Goal: Task Accomplishment & Management: Manage account settings

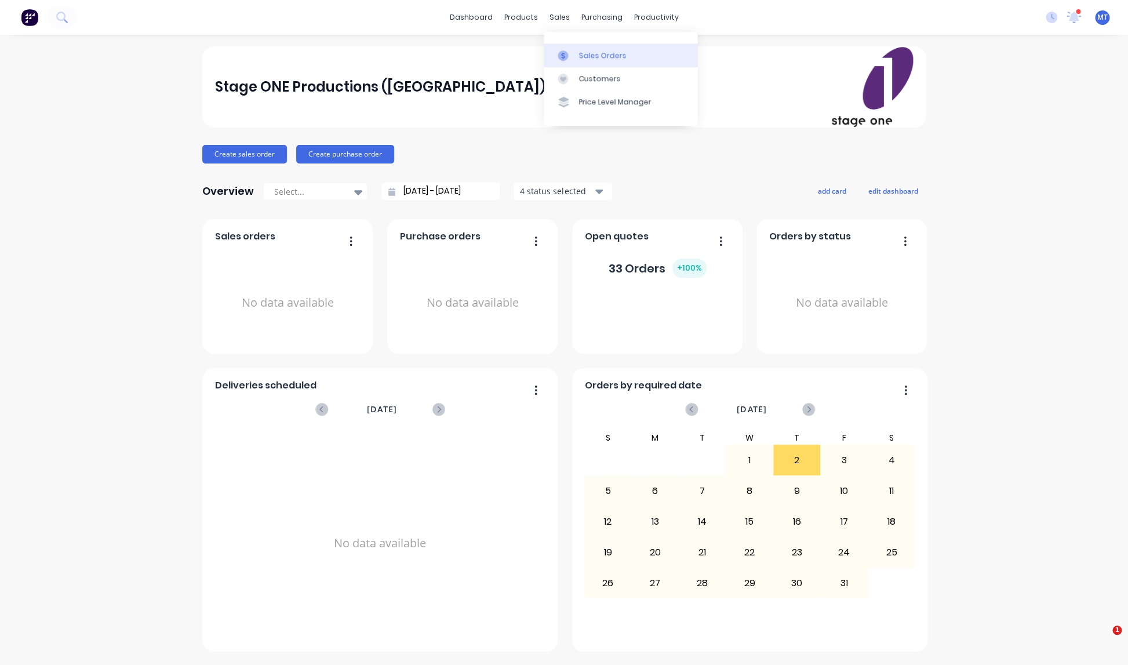
click at [581, 57] on div "Sales Orders" at bounding box center [603, 55] width 48 height 10
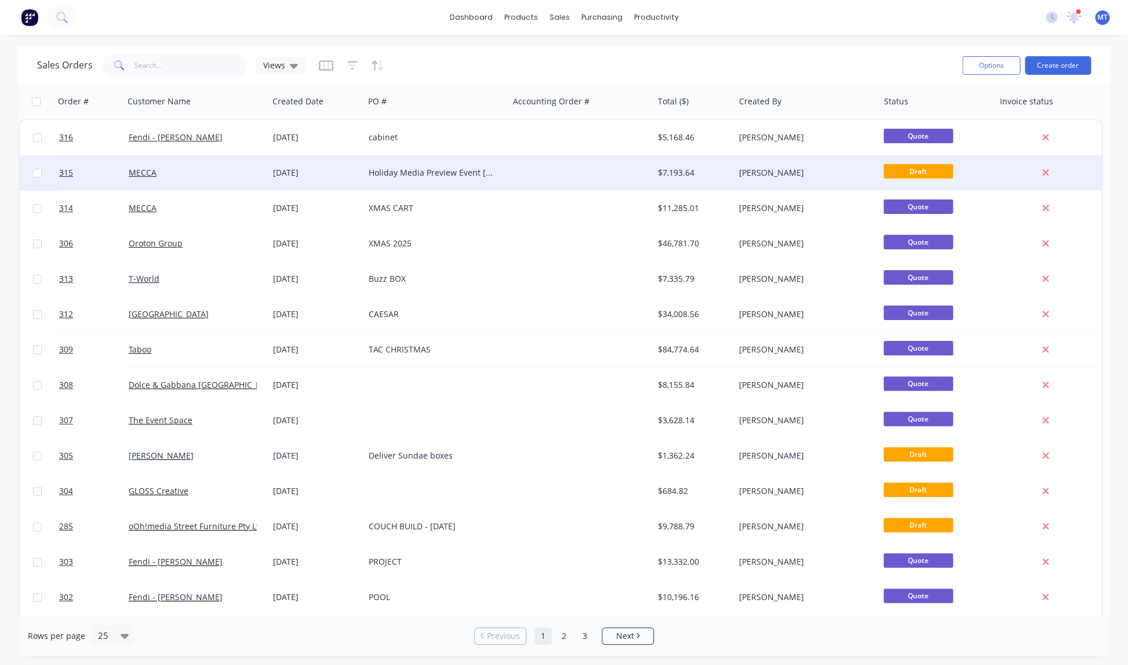
click at [413, 171] on div "Holiday Media Preview Event [GEOGRAPHIC_DATA]" at bounding box center [433, 173] width 129 height 12
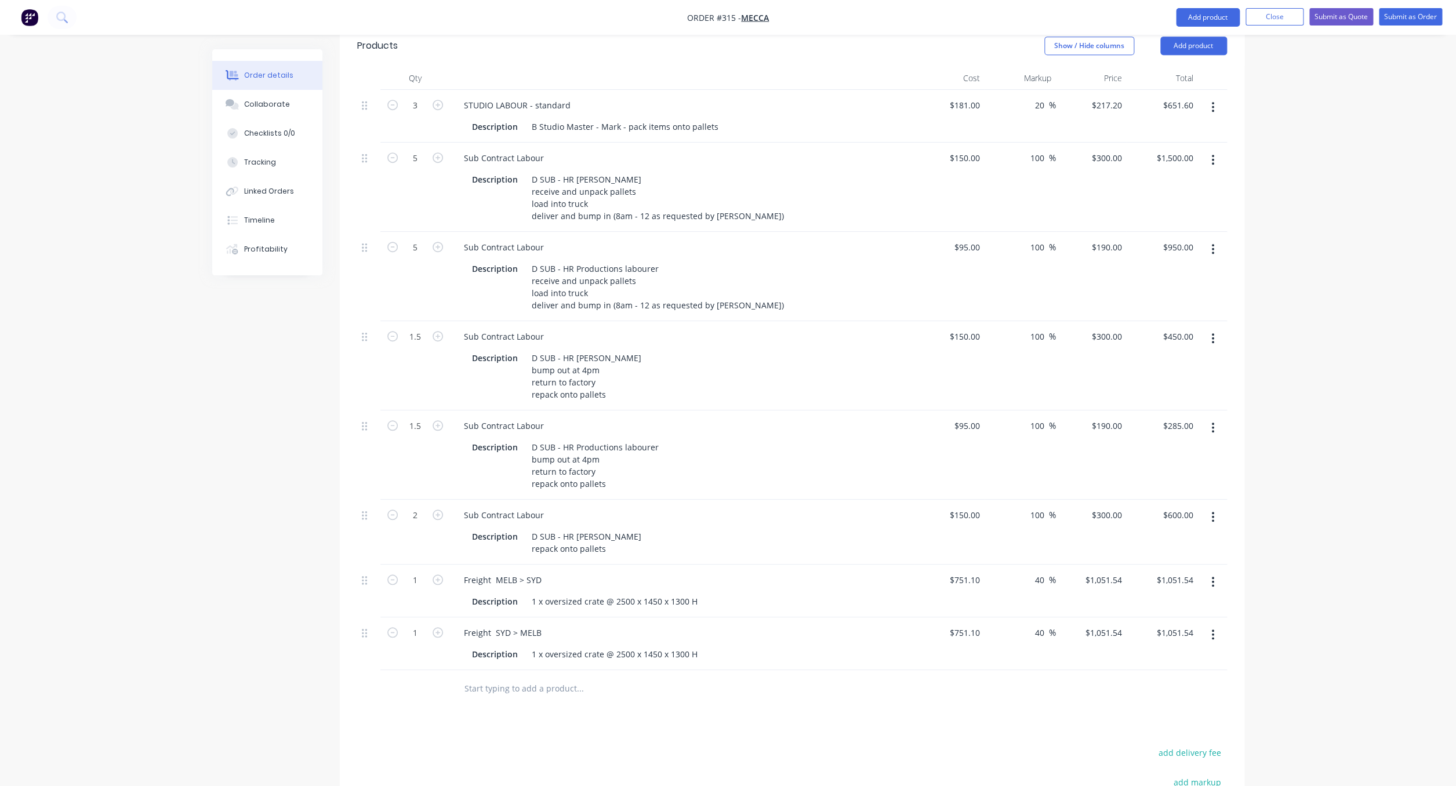
scroll to position [349, 0]
click at [420, 506] on input "2" at bounding box center [415, 514] width 30 height 17
type input "1.5"
type input "$450.00"
click at [714, 438] on div "Description D SUB - HR Productions labourer bump out at 4pm return to factory r…" at bounding box center [679, 464] width 424 height 53
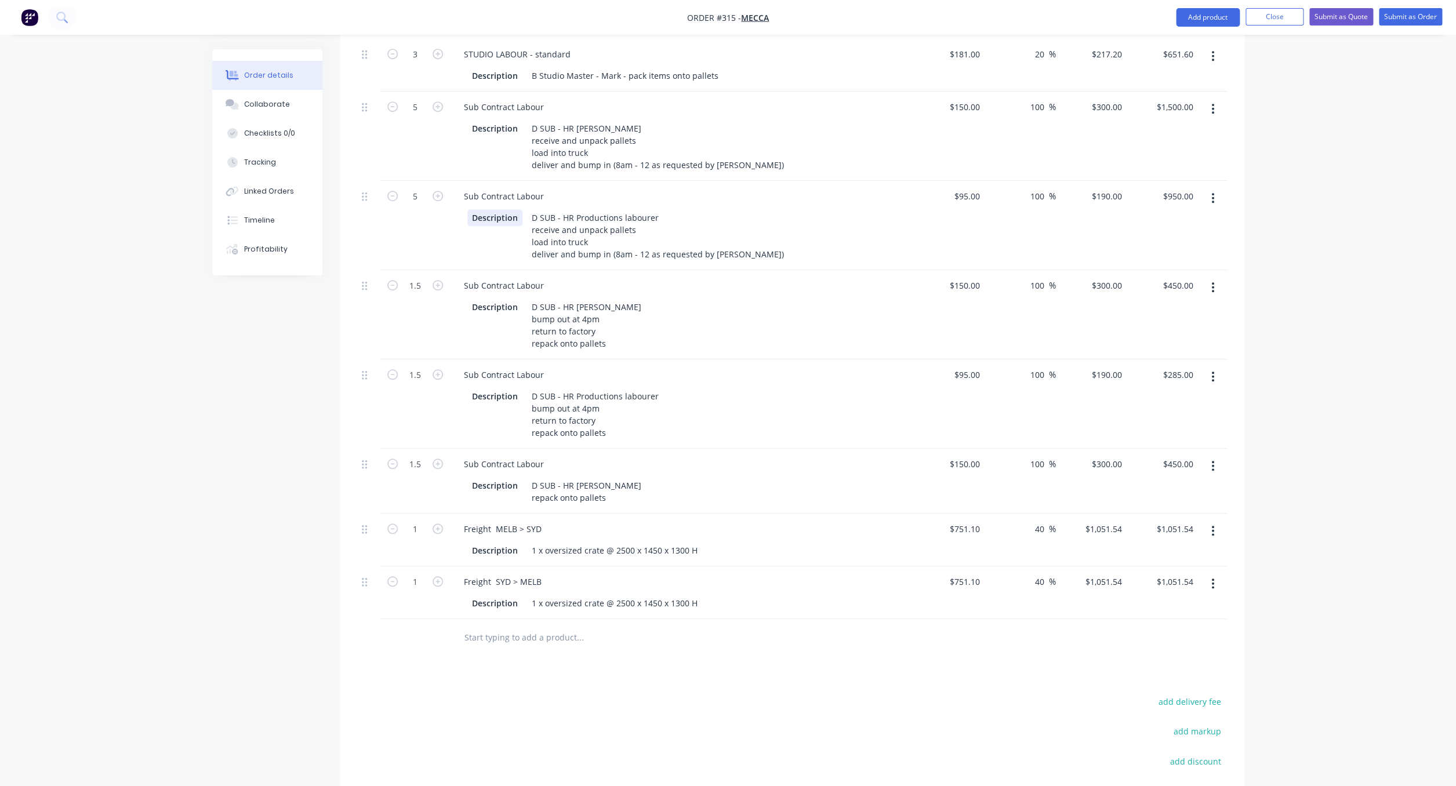
scroll to position [390, 0]
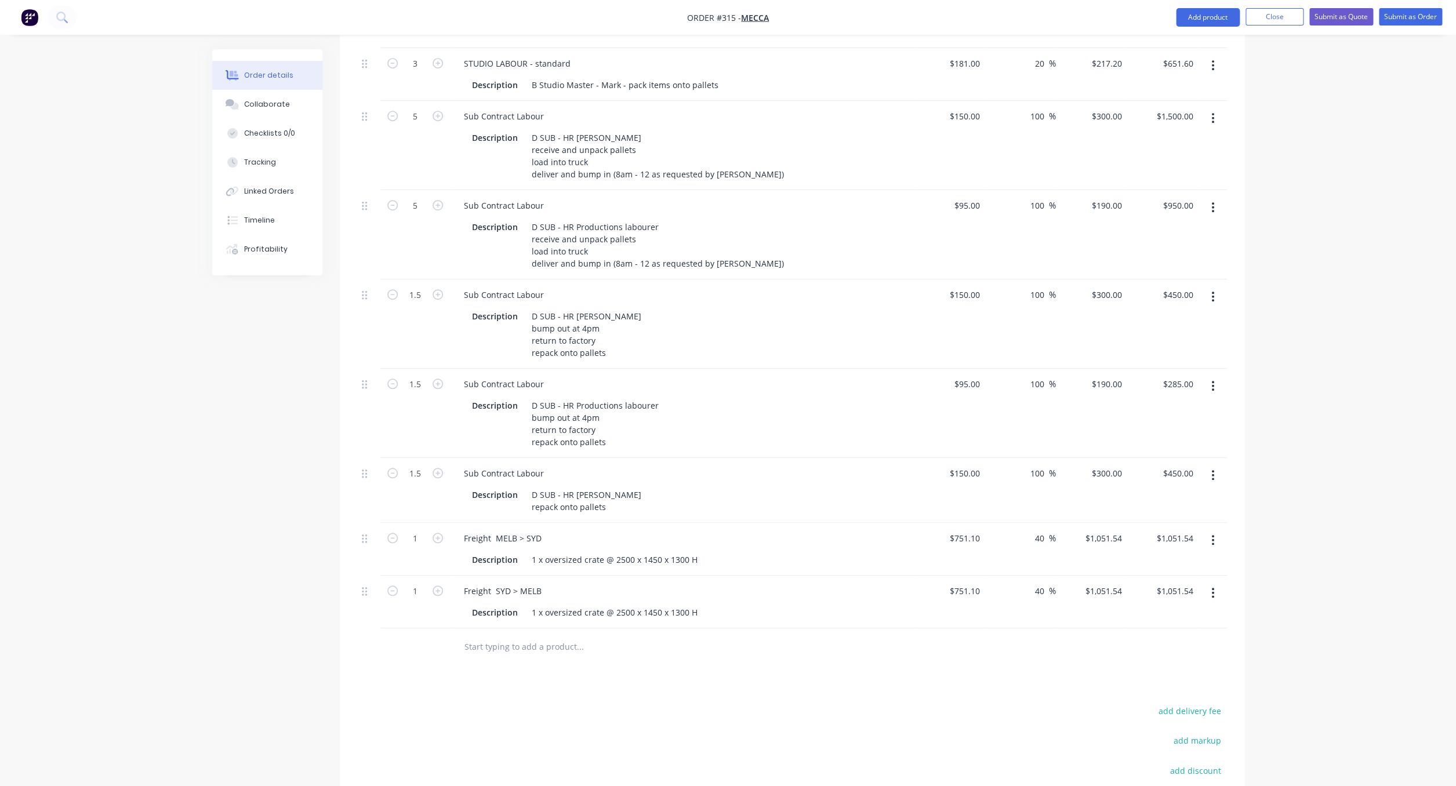
click at [1128, 380] on icon "button" at bounding box center [1212, 386] width 3 height 13
click at [1128, 431] on div "Duplicate" at bounding box center [1171, 439] width 89 height 17
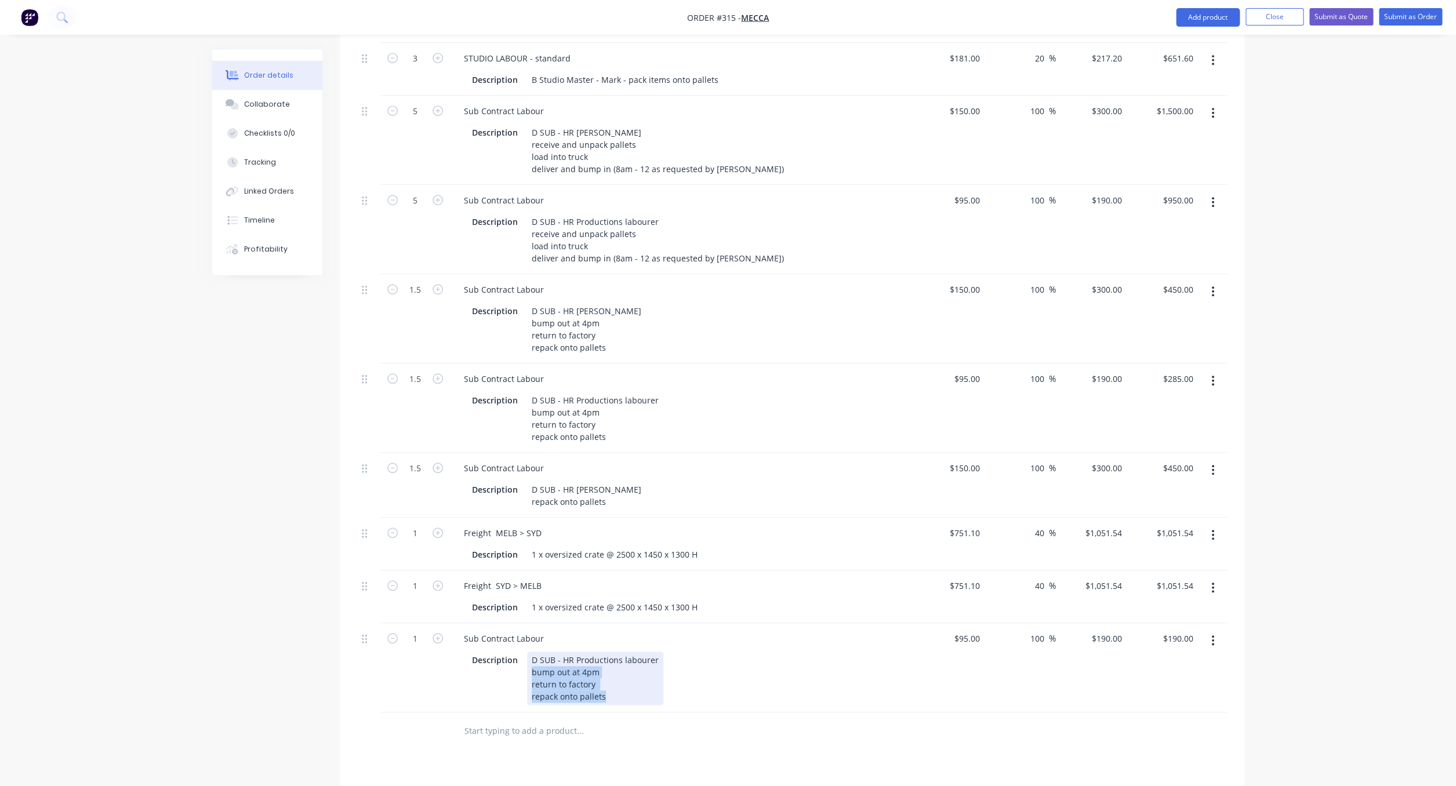
drag, startPoint x: 607, startPoint y: 648, endPoint x: 526, endPoint y: 627, distance: 83.2
click at [529, 652] on div "D SUB - HR Productions labourer bump out at 4pm return to factory repack onto p…" at bounding box center [595, 678] width 136 height 53
click at [603, 481] on div "D SUB - HR [PERSON_NAME] repack onto pallets" at bounding box center [587, 495] width 121 height 29
drag, startPoint x: 530, startPoint y: 454, endPoint x: 599, endPoint y: 456, distance: 69.0
click at [614, 481] on div "D SUB - HR [PERSON_NAME] repack onto pallets" at bounding box center [587, 495] width 121 height 29
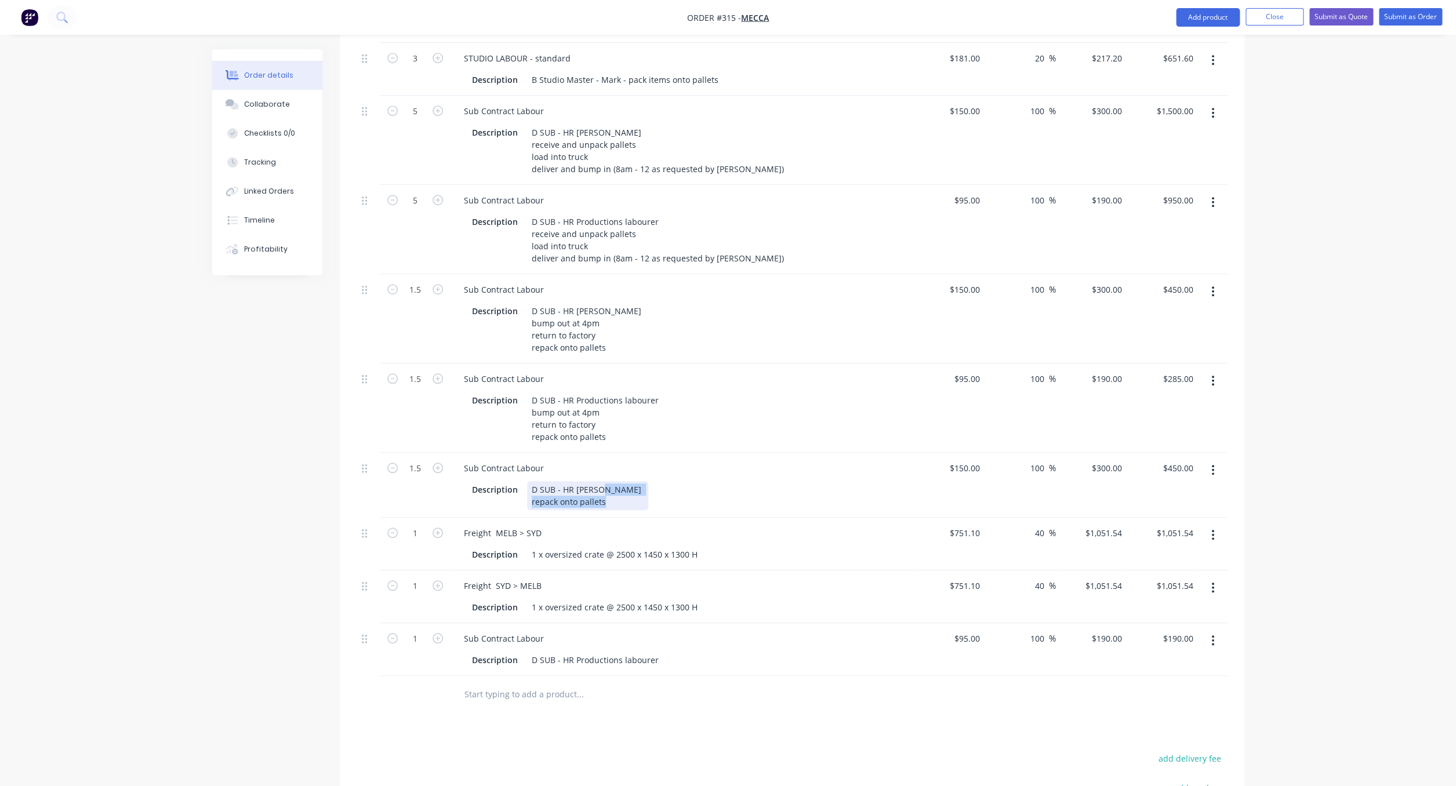
scroll to position [391, 0]
copy div "repack onto pallets"
click at [551, 656] on div "D SUB - HR Productions labourer" at bounding box center [595, 664] width 136 height 17
click at [636, 664] on div "Products Show / Hide columns Add product Qty Cost Markup Price Total 3 STUDIO L…" at bounding box center [792, 495] width 904 height 1026
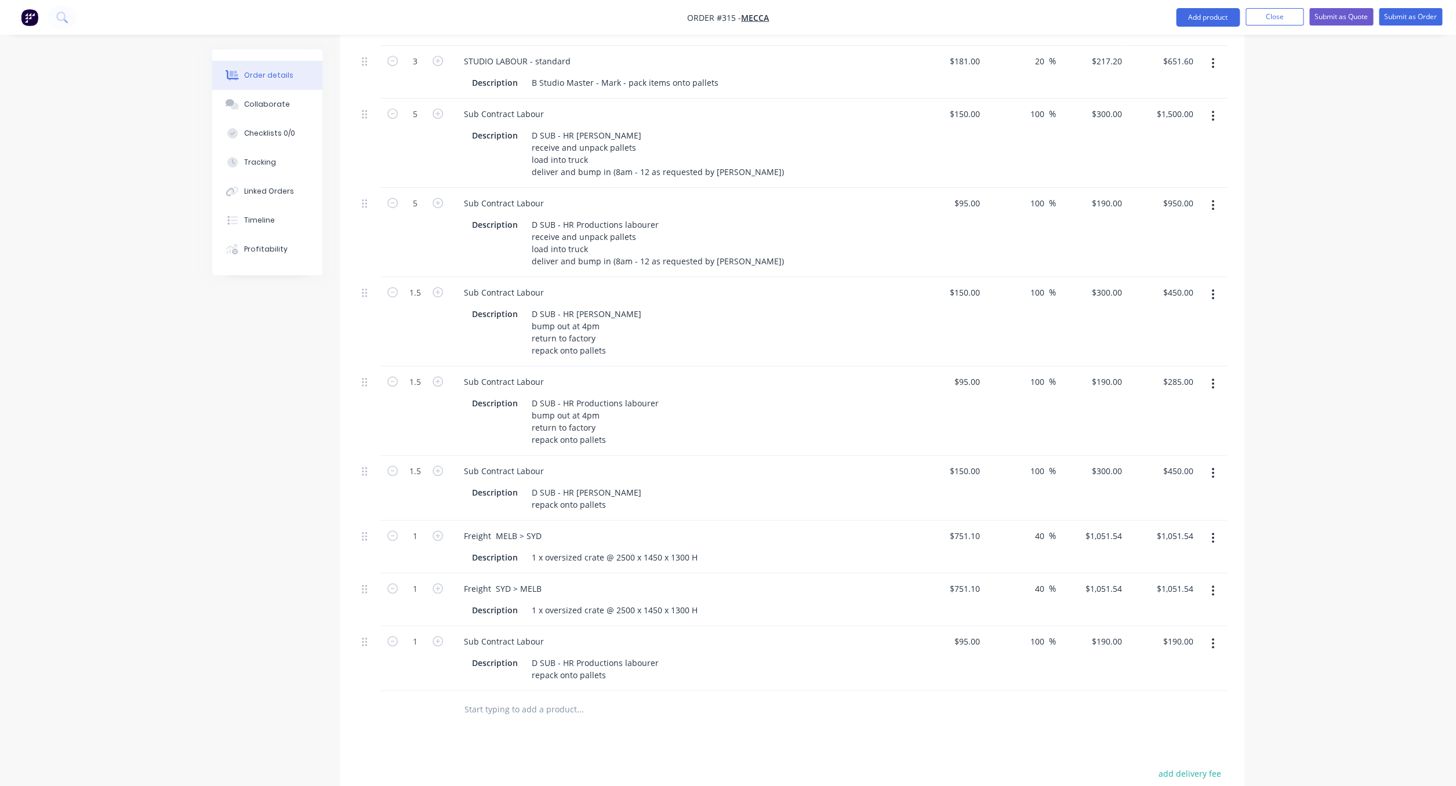
click at [1128, 467] on icon "button" at bounding box center [1212, 473] width 3 height 13
click at [1128, 565] on div "Delete" at bounding box center [1171, 573] width 89 height 17
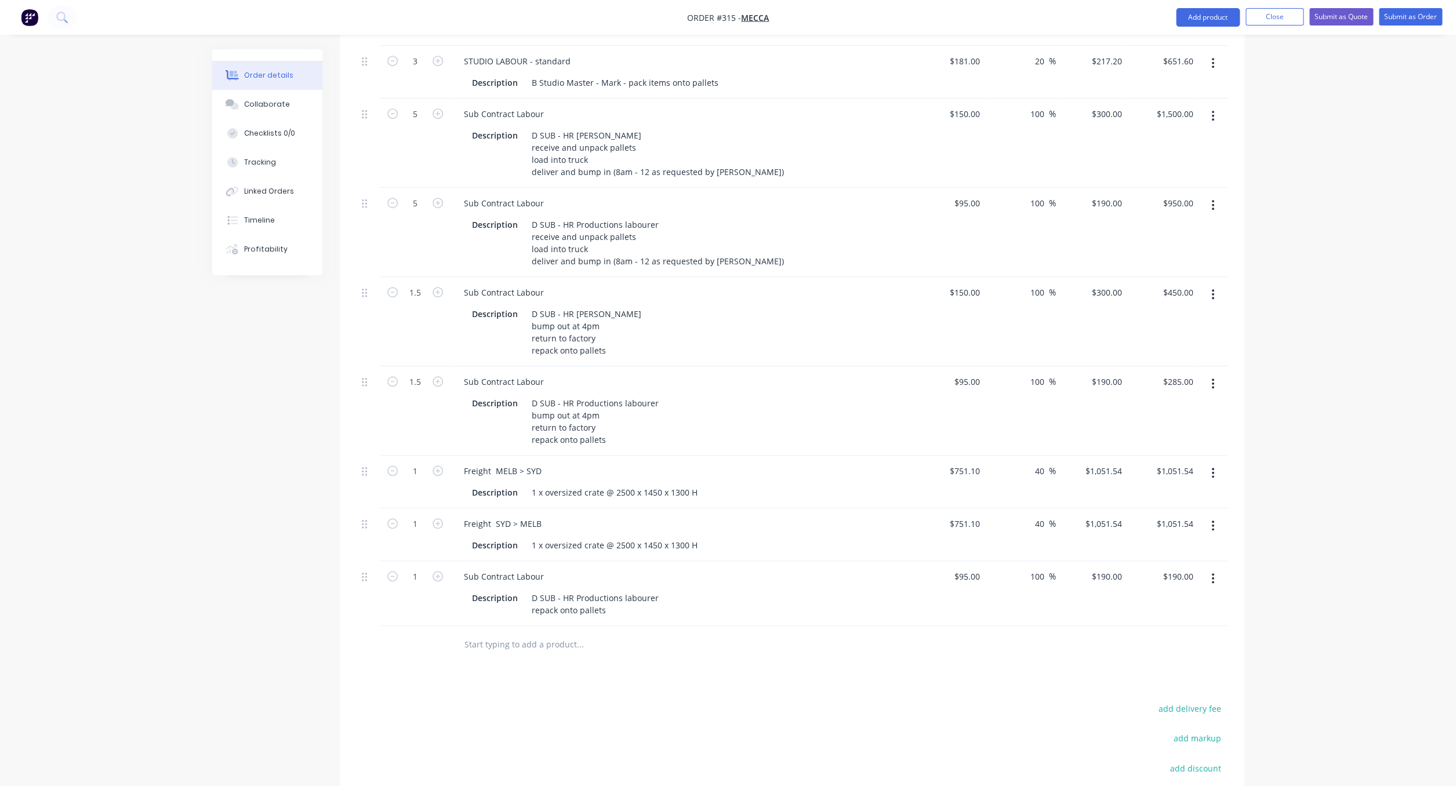
scroll to position [392, 0]
drag, startPoint x: 432, startPoint y: 603, endPoint x: 424, endPoint y: 593, distance: 13.2
click at [432, 627] on div at bounding box center [415, 646] width 70 height 38
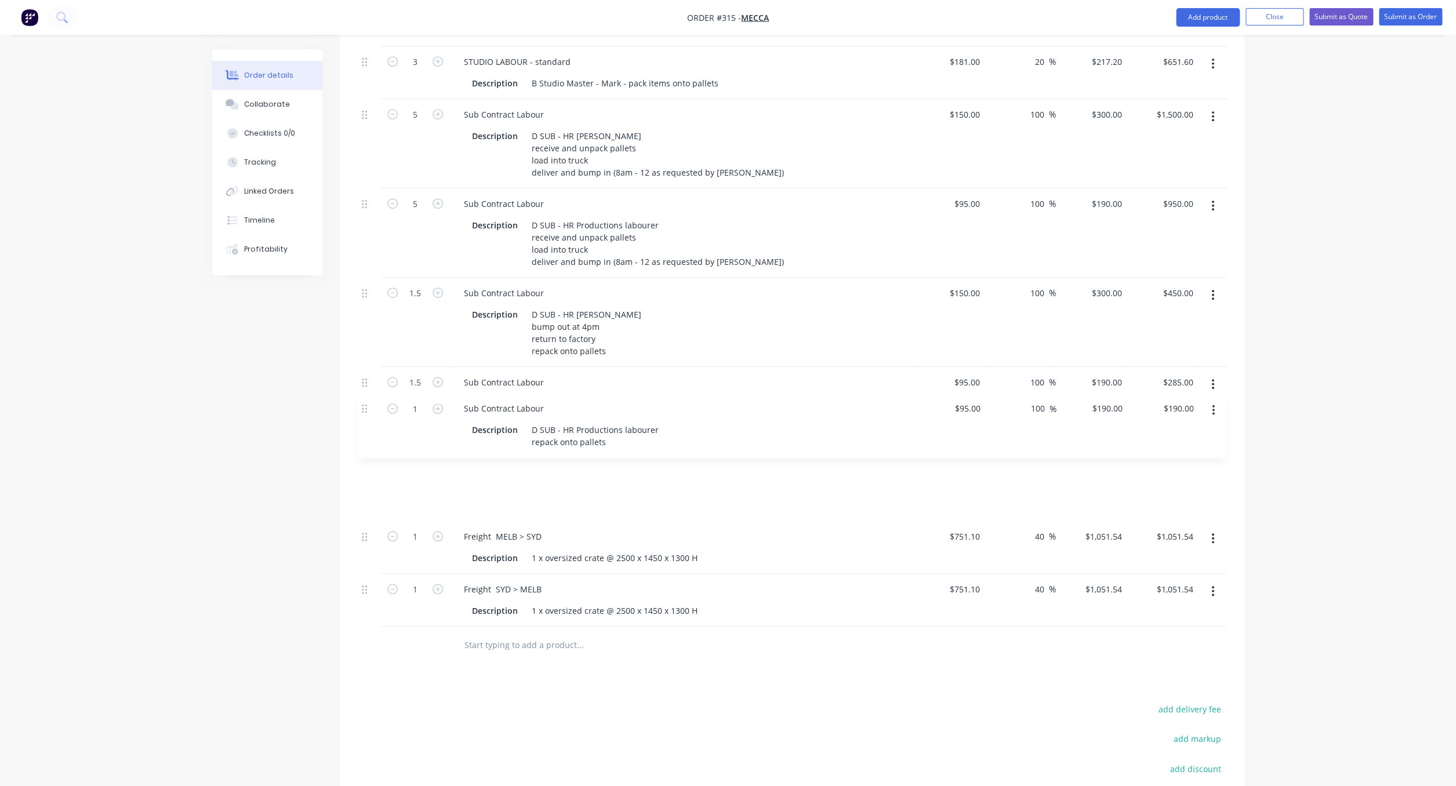
drag, startPoint x: 365, startPoint y: 532, endPoint x: 366, endPoint y: 410, distance: 122.3
click at [366, 410] on div "3 STUDIO LABOUR - standard Description B Studio Master - Mark - pack items onto…" at bounding box center [792, 336] width 870 height 580
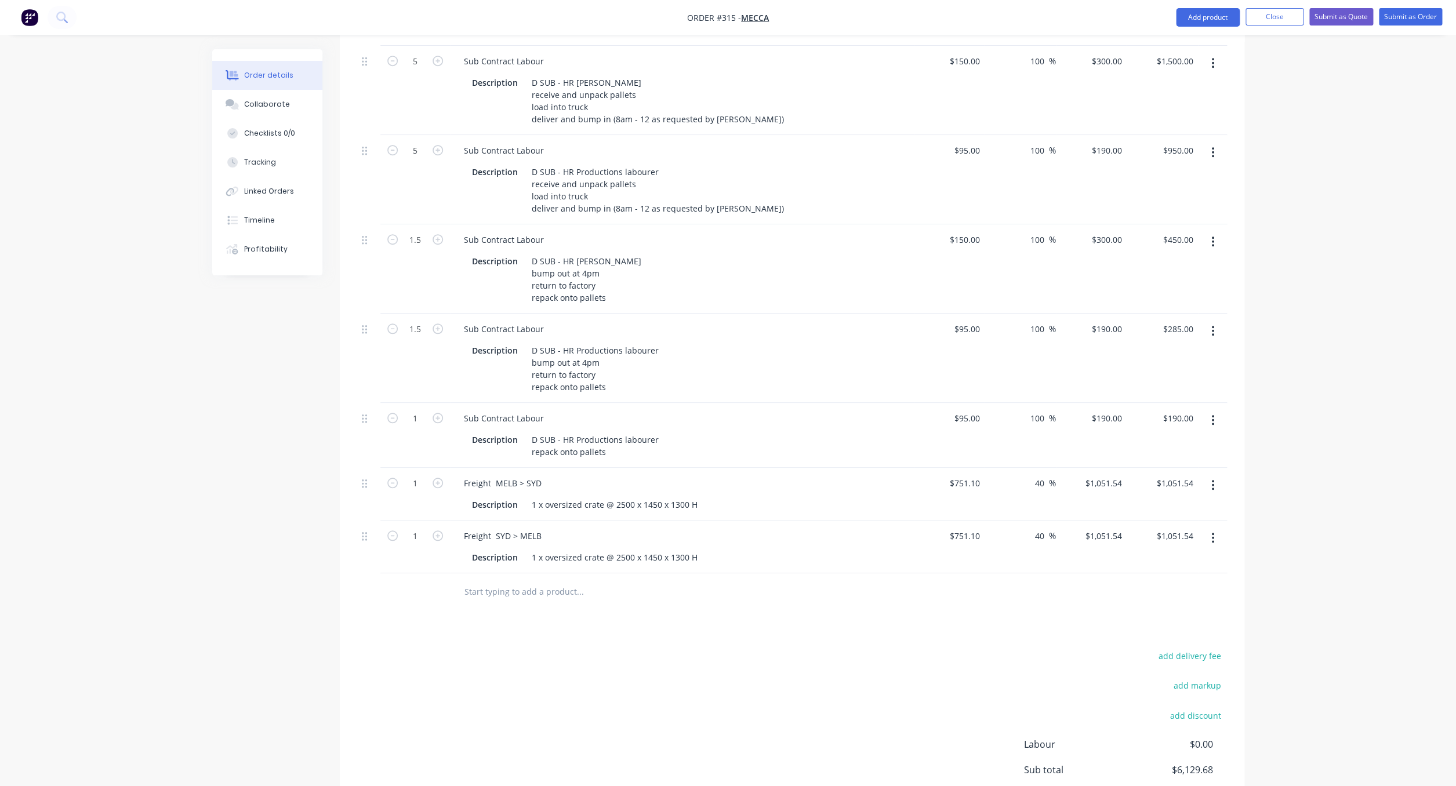
scroll to position [517, 0]
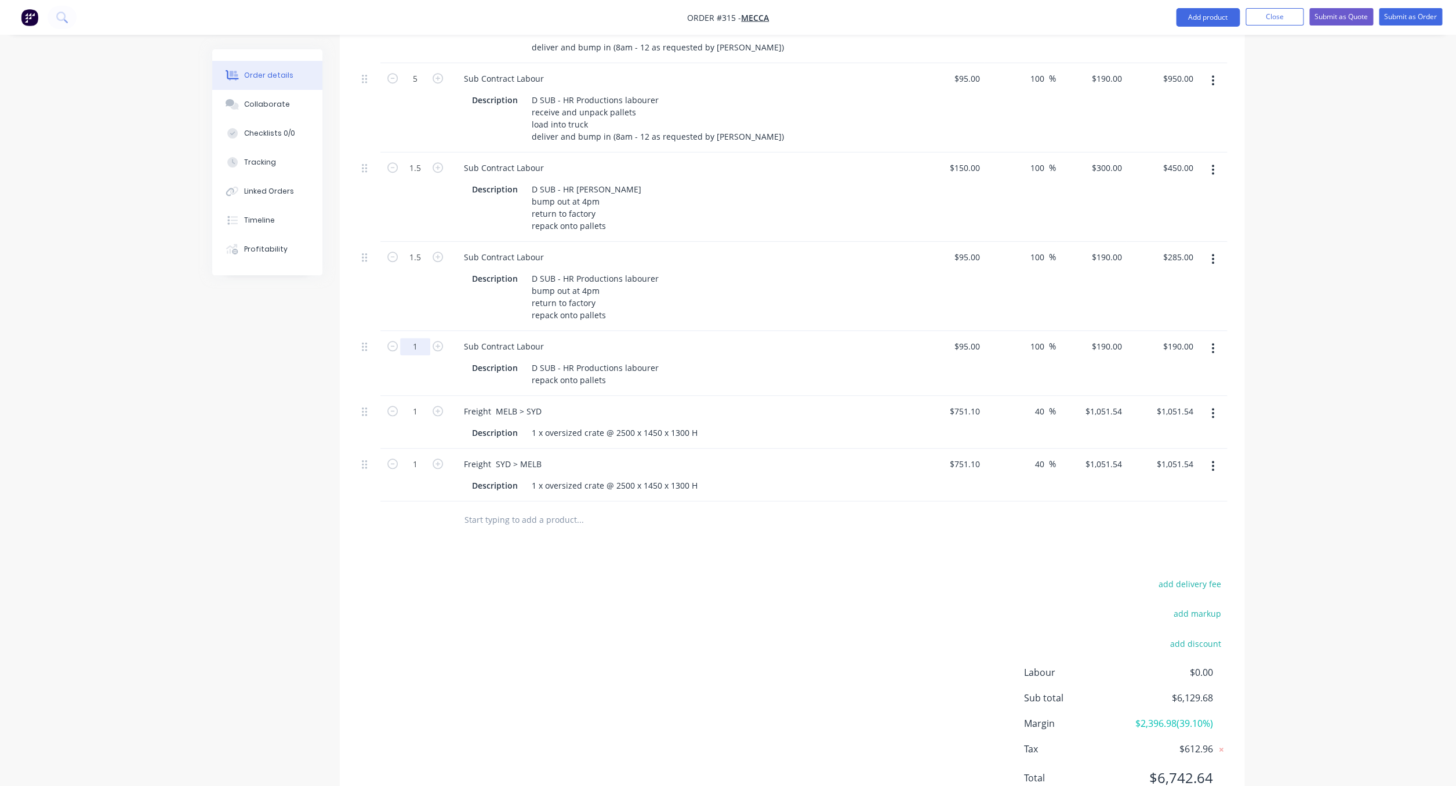
click at [425, 338] on input "1" at bounding box center [415, 346] width 30 height 17
type input "1.5"
type input "$285.00"
click at [648, 576] on div "add delivery fee add markup add discount Labour $0.00 Sub total $6,129.68 Margi…" at bounding box center [792, 688] width 870 height 224
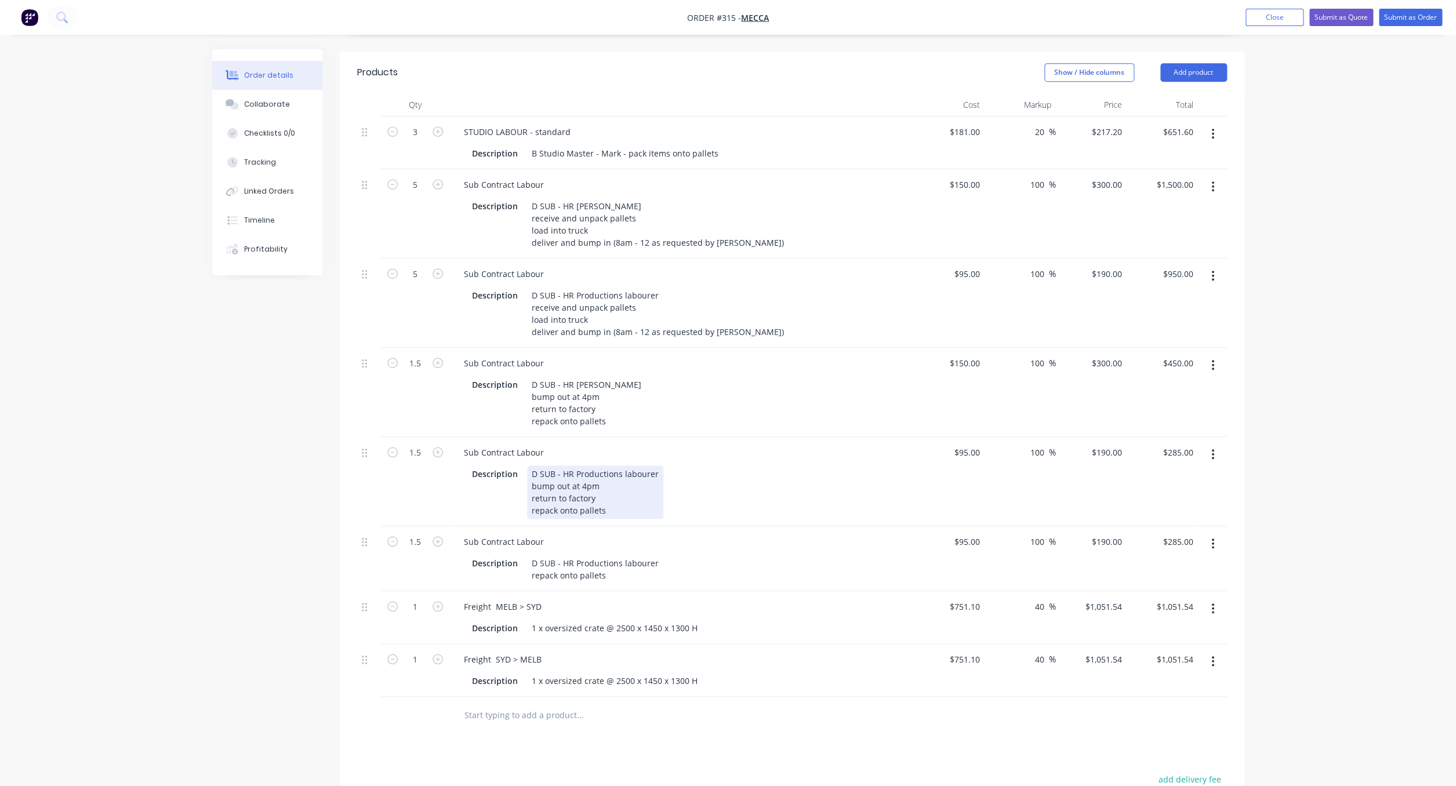
scroll to position [325, 0]
click at [530, 462] on div "D SUB - HR Productions labourer bump out at 4pm return to factory repack onto p…" at bounding box center [595, 488] width 136 height 53
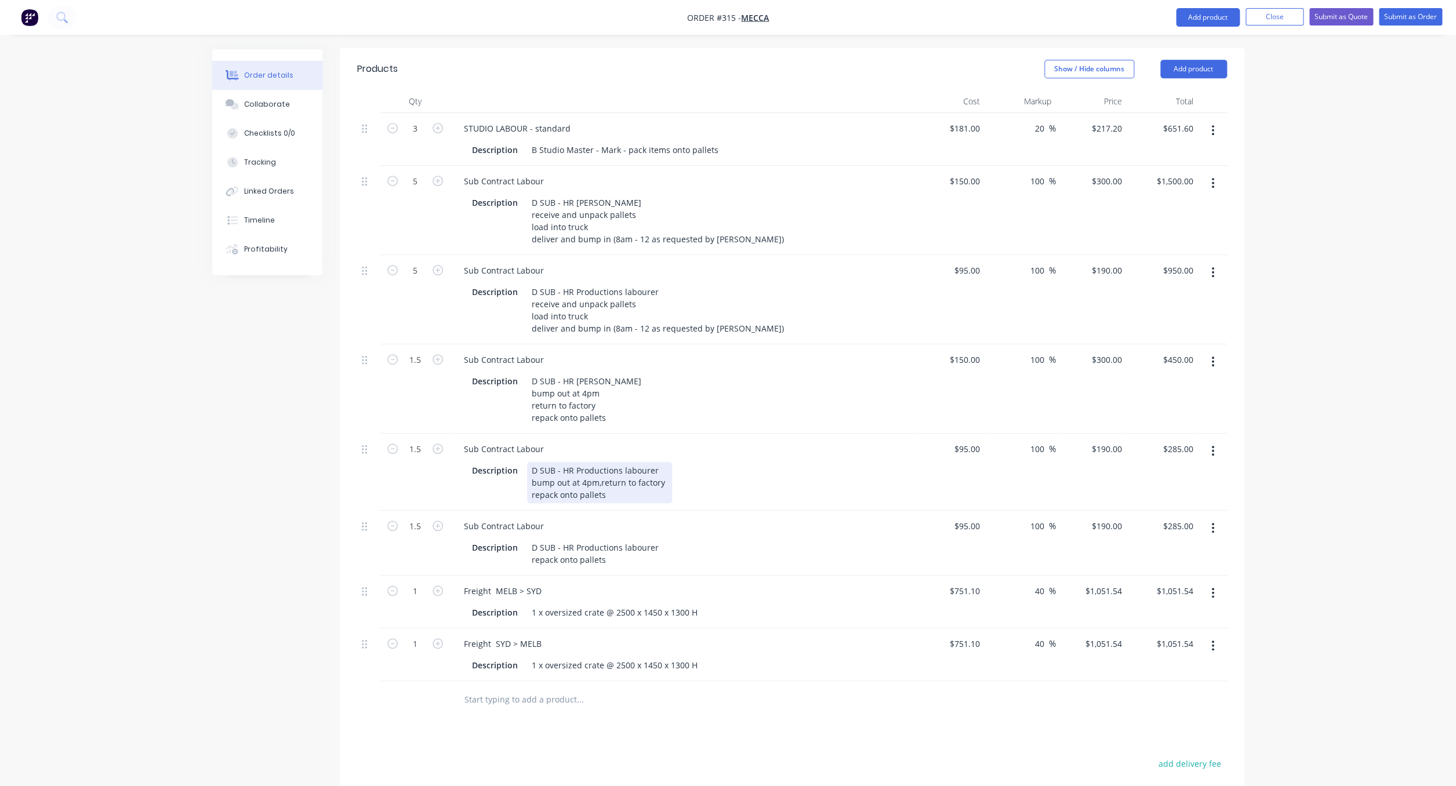
scroll to position [328, 0]
click at [530, 459] on div "D SUB - HR Productions labourer bump out at 4pm,return to factory repack onto p…" at bounding box center [599, 479] width 145 height 41
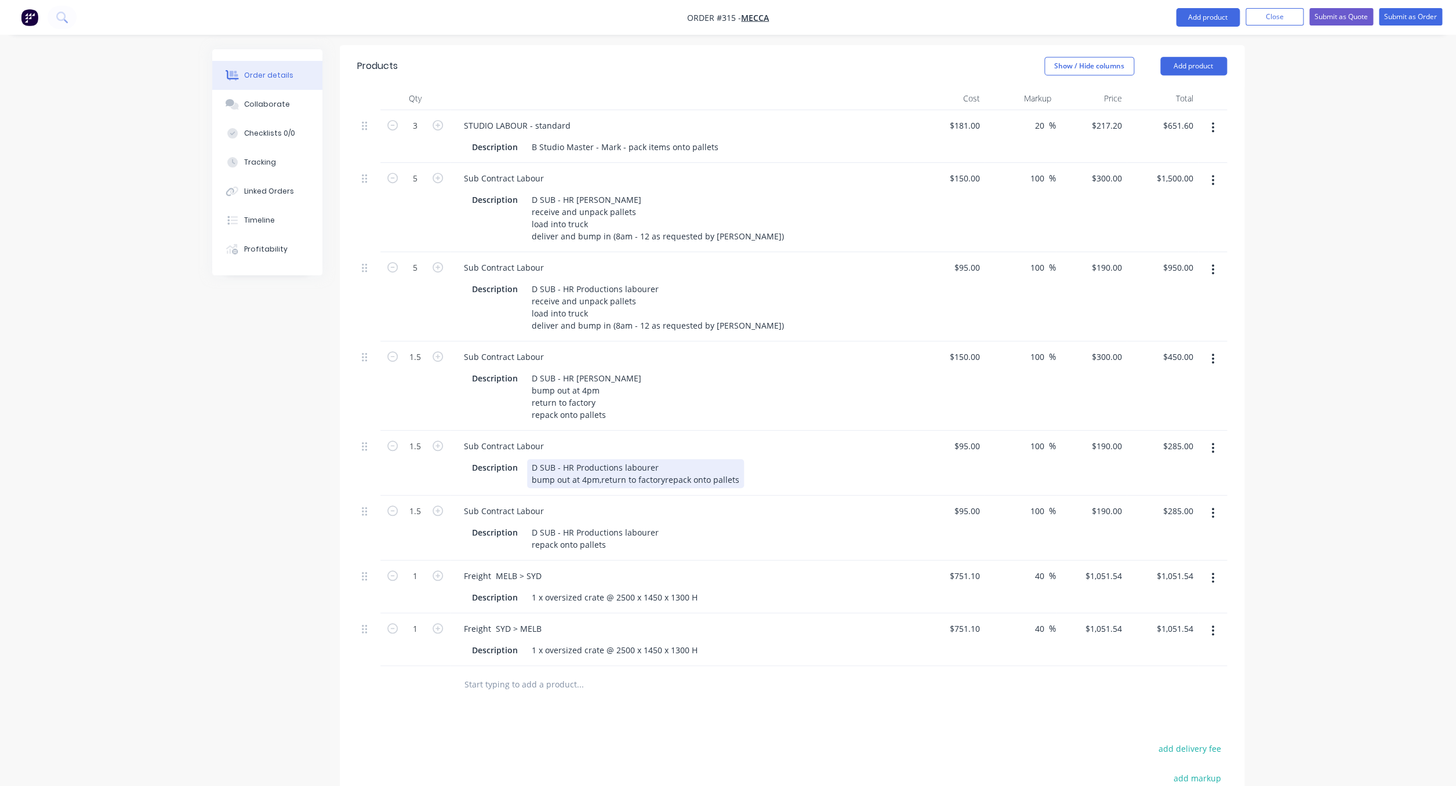
click at [599, 459] on div "D SUB - HR Productions labourer bump out at 4pm,return to factoryrepack onto pa…" at bounding box center [635, 473] width 217 height 29
click at [663, 463] on div "D SUB - HR Productions labourer bump out at 4pm, return to factoryrepack onto p…" at bounding box center [636, 477] width 219 height 29
click at [664, 463] on div "D SUB - HR Productions labourer bump out at 4pm, return to factoryrepack onto p…" at bounding box center [636, 477] width 219 height 29
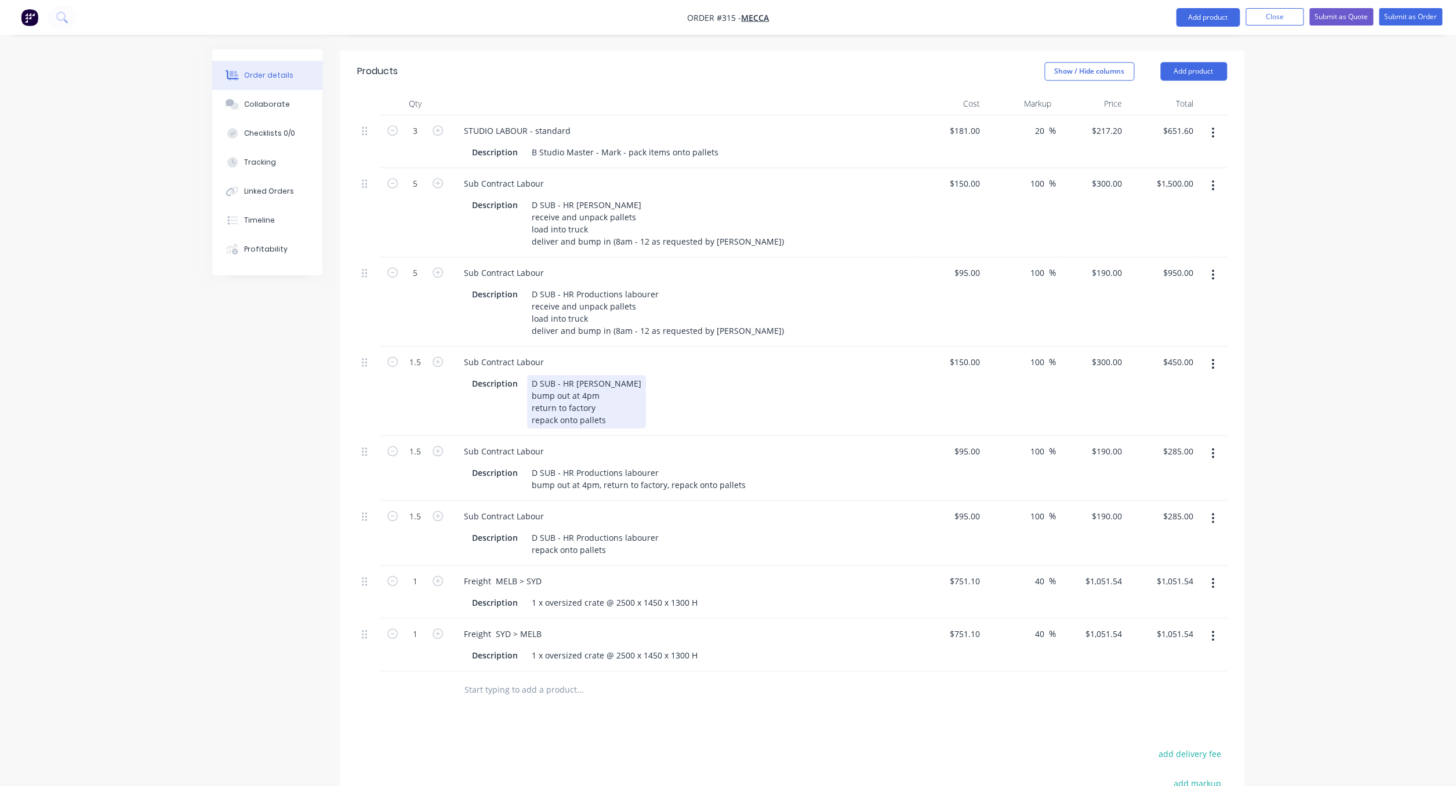
drag, startPoint x: 530, startPoint y: 361, endPoint x: 566, endPoint y: 363, distance: 36.6
click at [530, 375] on div "D SUB - HR [PERSON_NAME] bump out at 4pm return to factory repack onto pallets" at bounding box center [586, 401] width 119 height 53
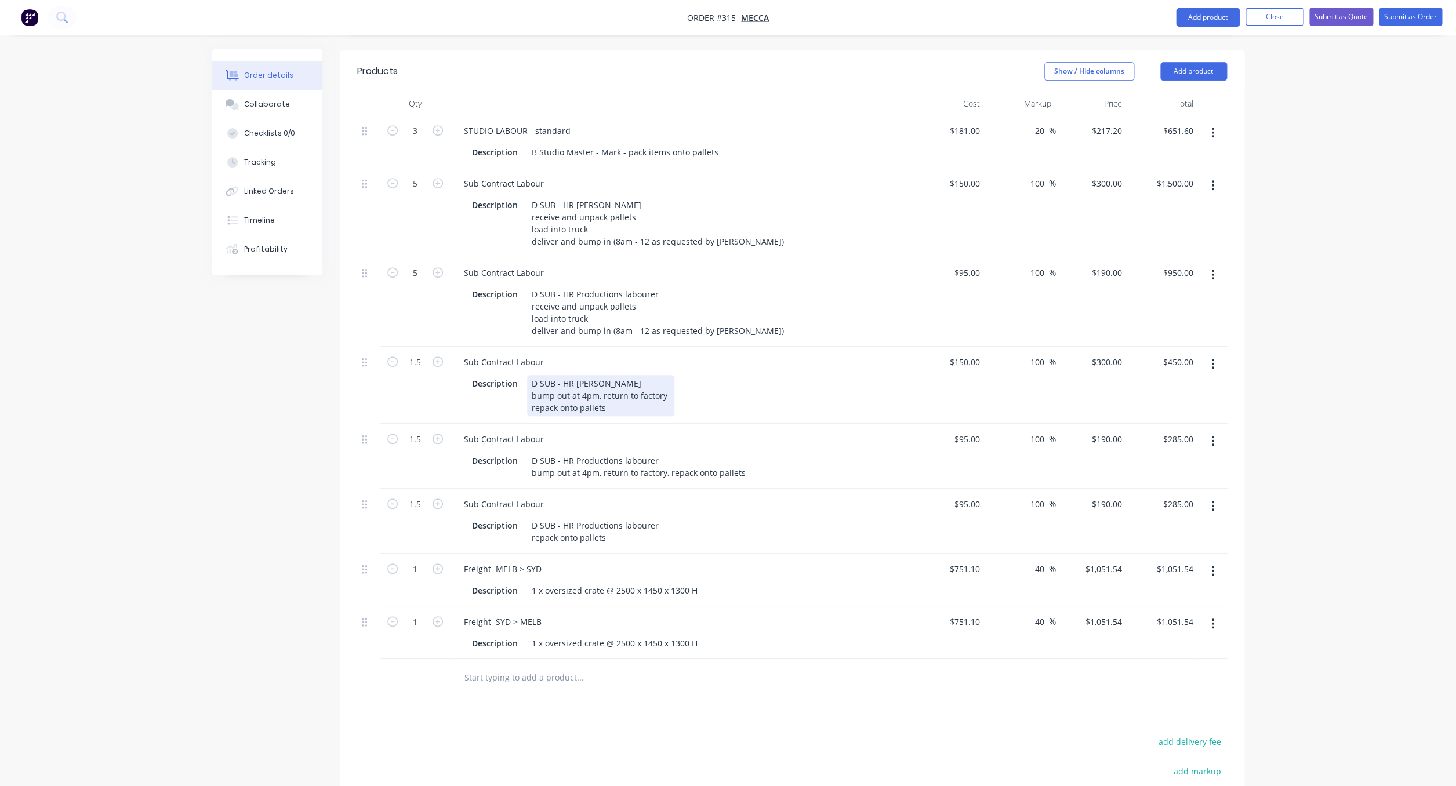
drag, startPoint x: 532, startPoint y: 358, endPoint x: 545, endPoint y: 361, distance: 14.1
click at [532, 375] on div "D SUB - HR [PERSON_NAME] bump out at 4pm, return to factory repack onto pallets" at bounding box center [600, 395] width 147 height 41
click at [594, 372] on div "Sub Contract Labour Description D SUB - HR [PERSON_NAME] bump out at 4pm, retur…" at bounding box center [682, 383] width 464 height 77
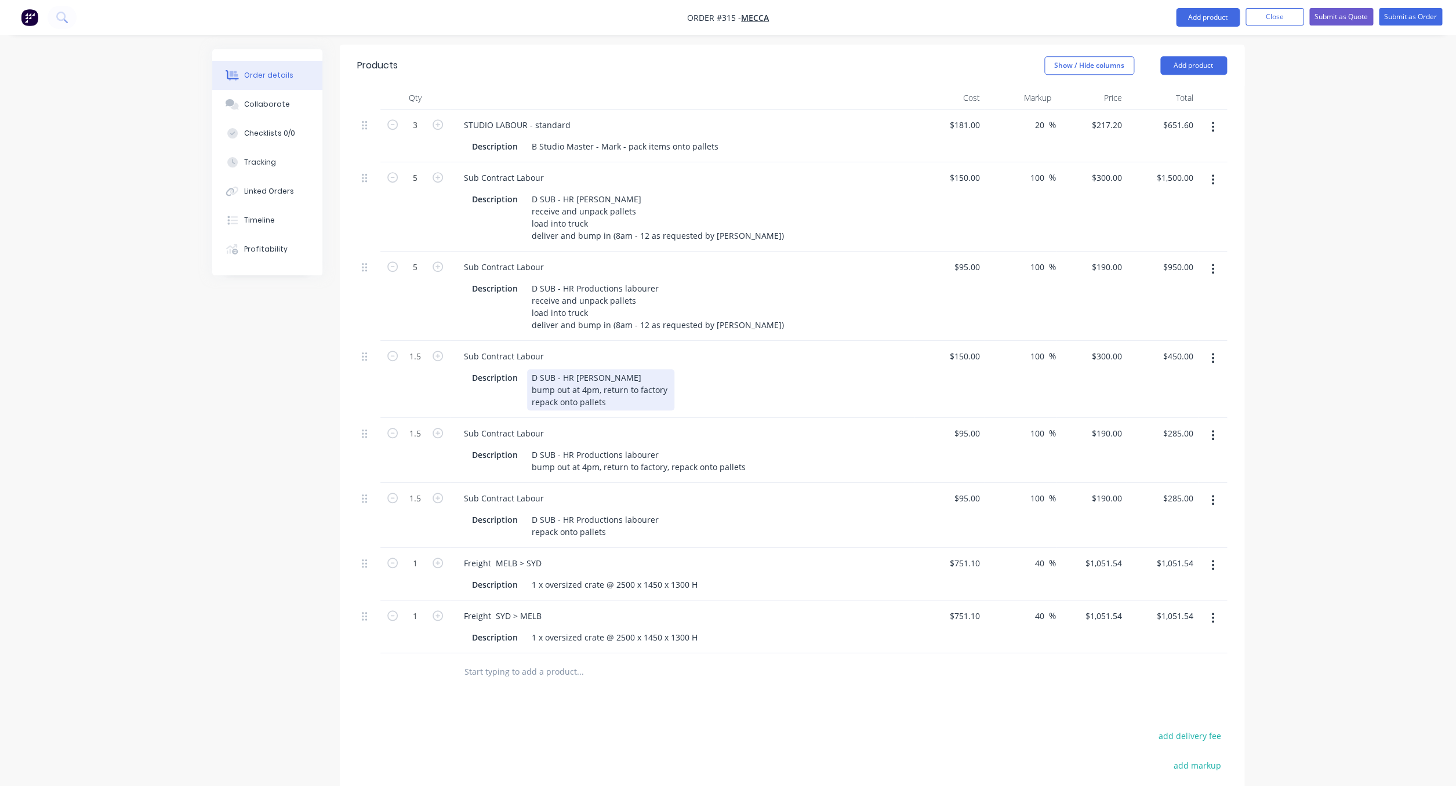
drag, startPoint x: 530, startPoint y: 359, endPoint x: 552, endPoint y: 360, distance: 21.5
click at [531, 369] on div "D SUB - HR [PERSON_NAME] bump out at 4pm, return to factory repack onto pallets" at bounding box center [600, 389] width 147 height 41
click at [559, 424] on div "Sub Contract Labour" at bounding box center [681, 432] width 454 height 17
drag, startPoint x: 530, startPoint y: 354, endPoint x: 551, endPoint y: 358, distance: 20.6
click at [530, 369] on div "D SUB - HR [PERSON_NAME] bump out at 4pm, return to factory repack onto pallets" at bounding box center [600, 389] width 147 height 41
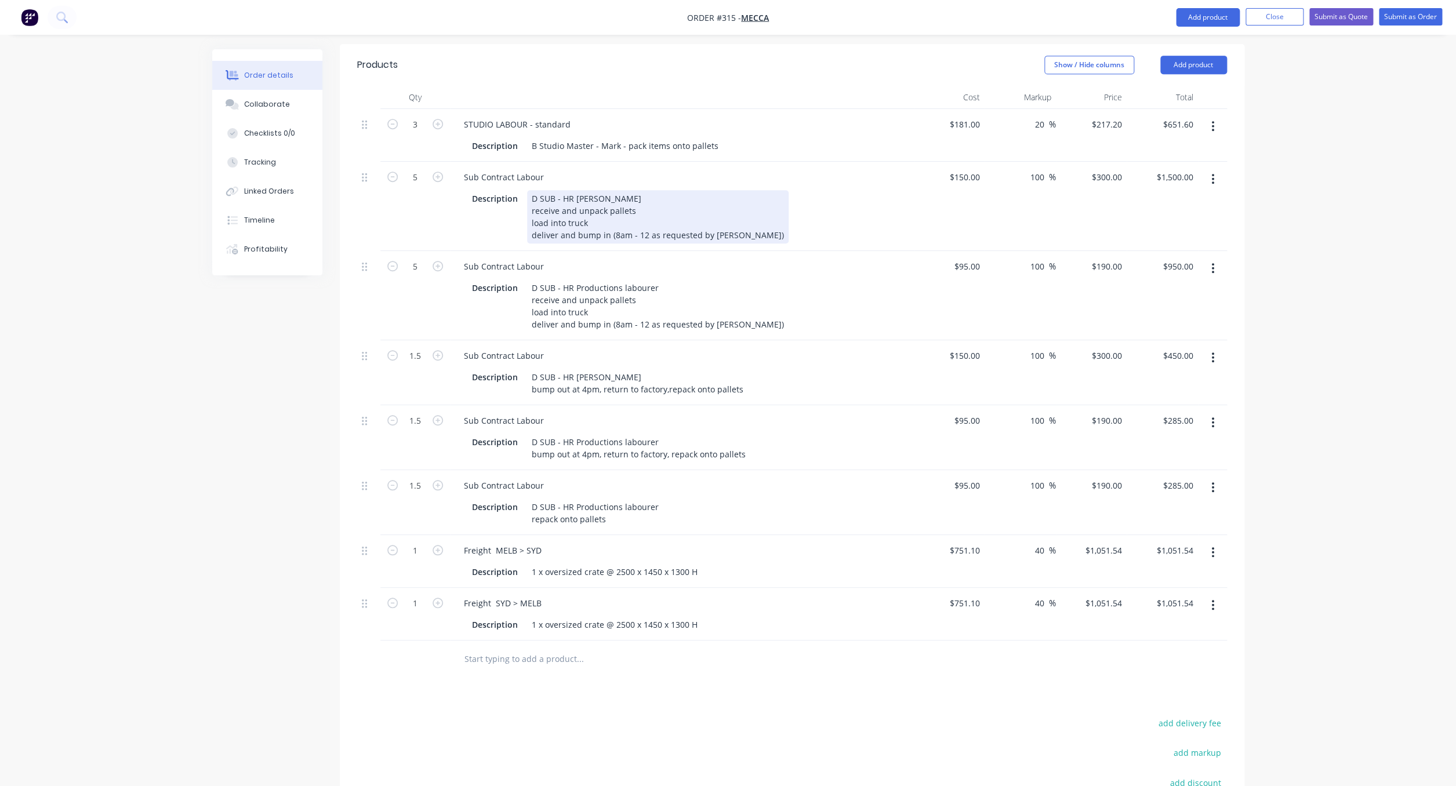
click at [531, 190] on div "D SUB - HR [PERSON_NAME] receive and unpack pallets load into truck deliver and…" at bounding box center [657, 216] width 261 height 53
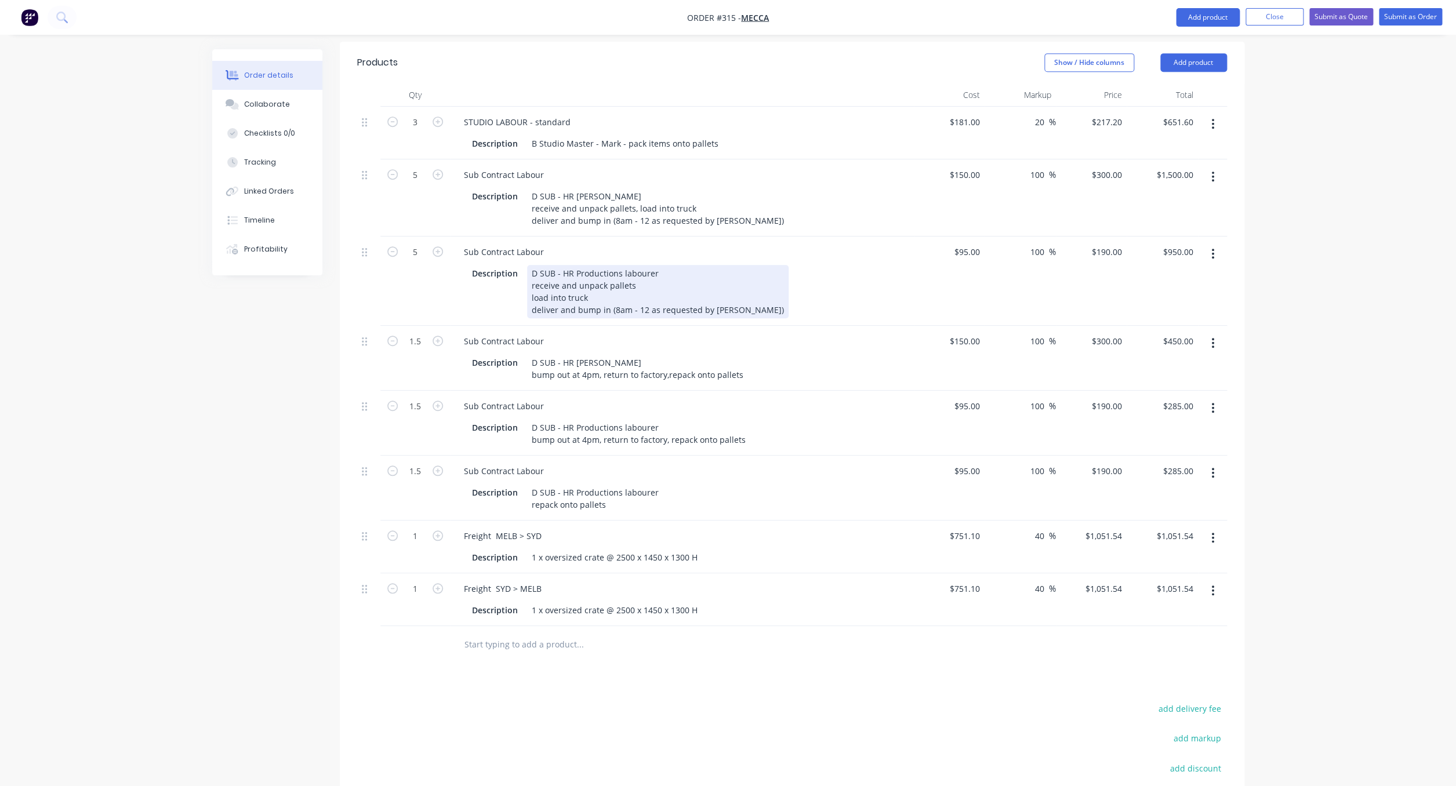
scroll to position [336, 0]
click at [530, 260] on div "D SUB - HR Productions labourer receive and unpack pallets load into truck deli…" at bounding box center [657, 286] width 261 height 53
click at [537, 260] on div "D SUB - HR Productions labourer receive and unpack pallets load into truck deli…" at bounding box center [657, 286] width 261 height 53
click at [530, 260] on div "D SUB - HR Productions labourer receive and unpack pallets load into truck deli…" at bounding box center [657, 286] width 261 height 53
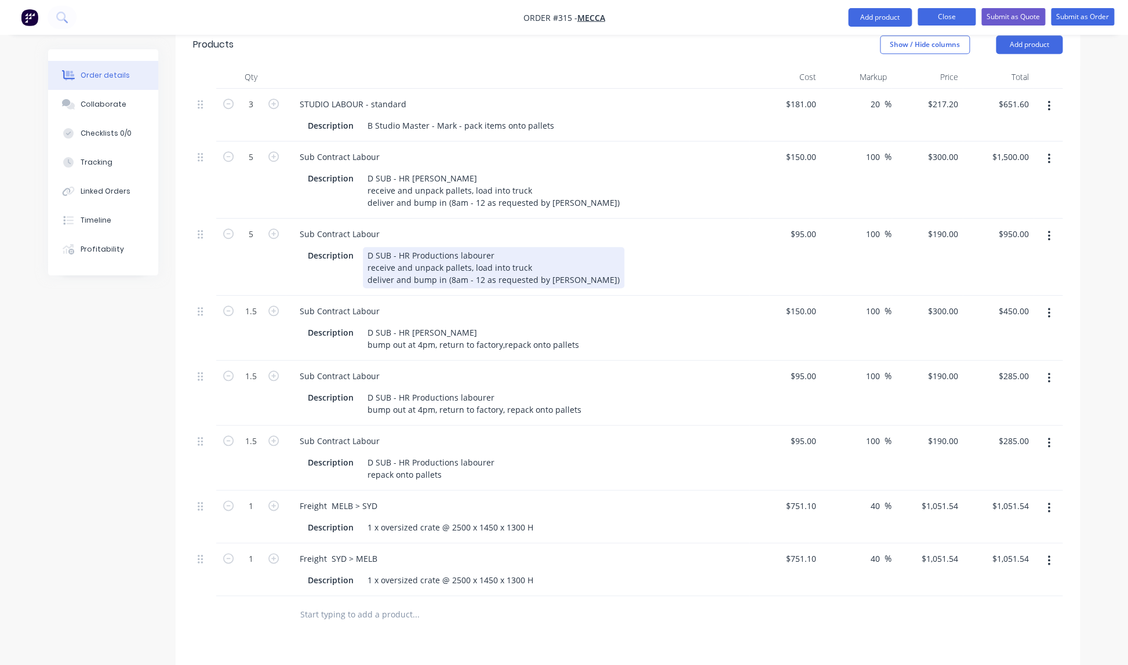
scroll to position [350, 0]
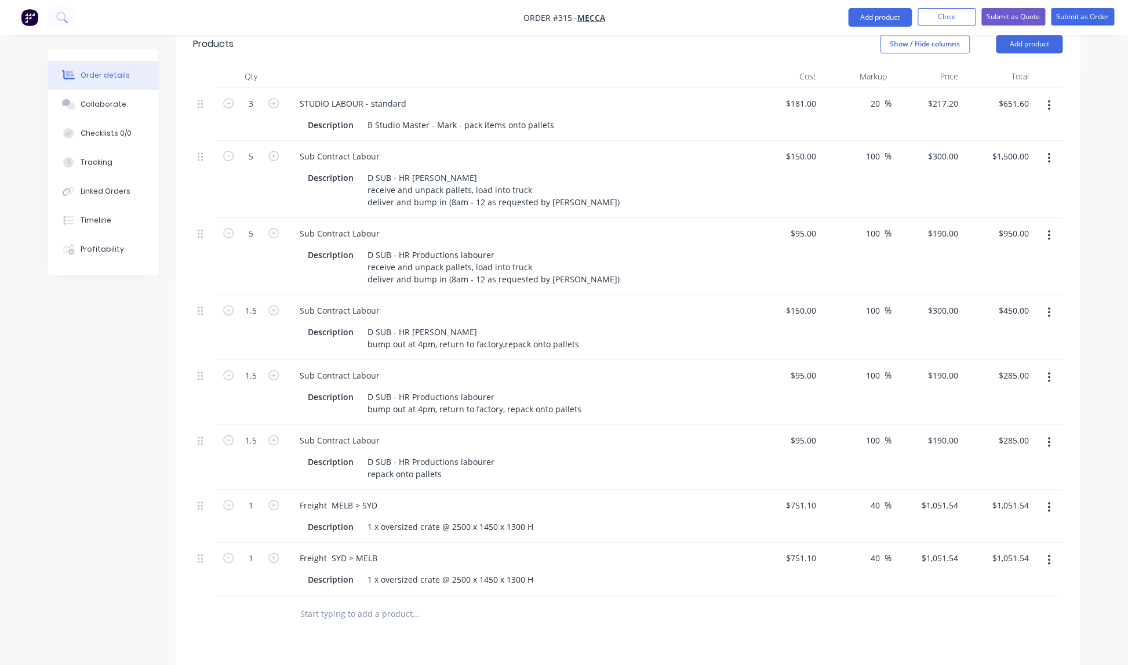
click at [689, 246] on div "Description D SUB - HR Productions labourer receive and unpack pallets, load in…" at bounding box center [515, 266] width 424 height 41
click at [954, 18] on button "Close" at bounding box center [947, 16] width 58 height 17
